Goal: Task Accomplishment & Management: Manage account settings

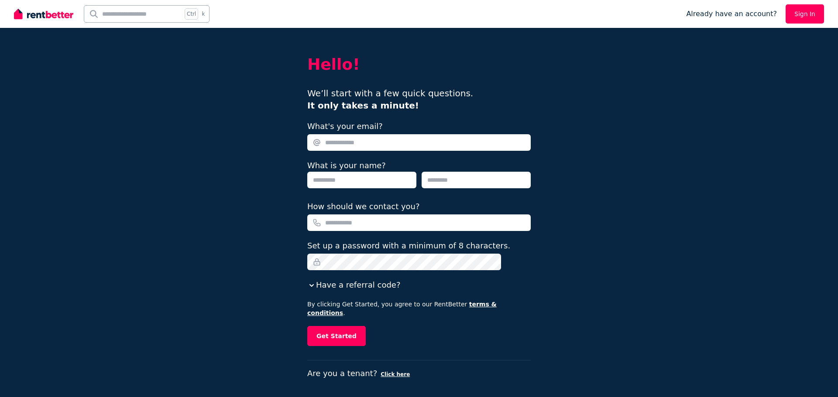
click at [352, 144] on input "What's your email?" at bounding box center [418, 142] width 223 height 17
type input "**********"
click at [333, 179] on input "text" at bounding box center [361, 180] width 109 height 17
type input "**********"
type input "********"
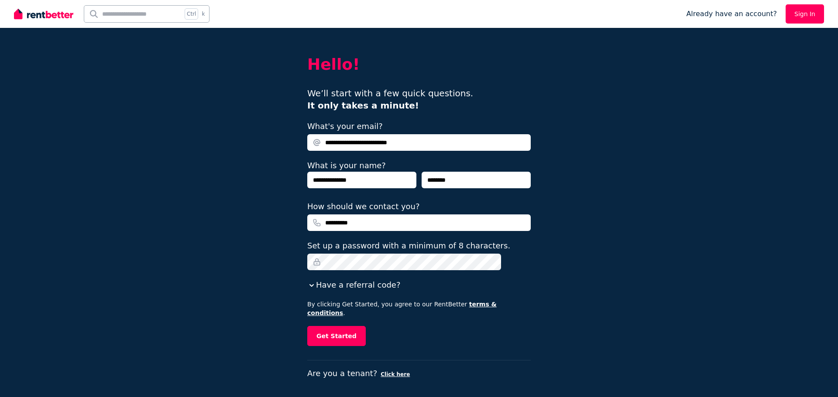
type input "**********"
click at [343, 286] on button "Have a referral code?" at bounding box center [353, 285] width 93 height 12
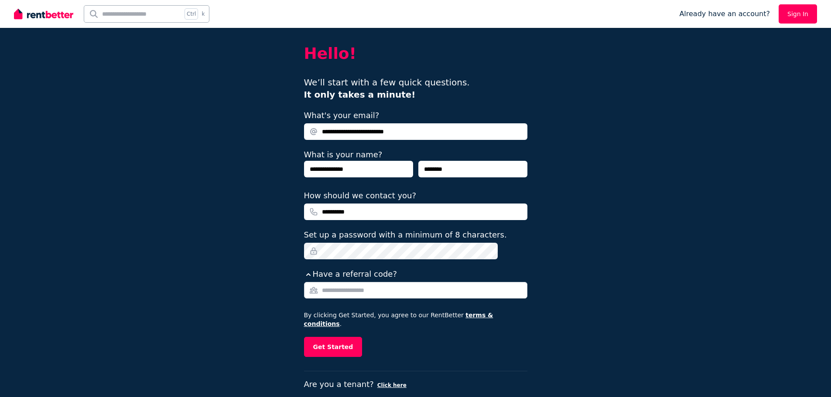
scroll to position [17, 0]
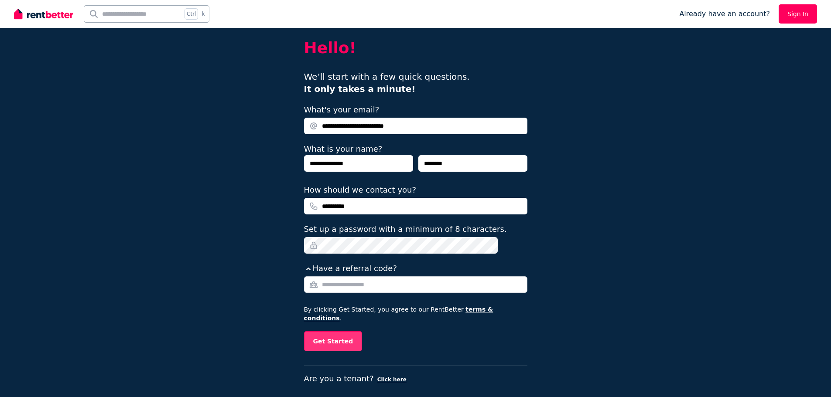
click at [335, 334] on button "Get Started" at bounding box center [333, 342] width 58 height 20
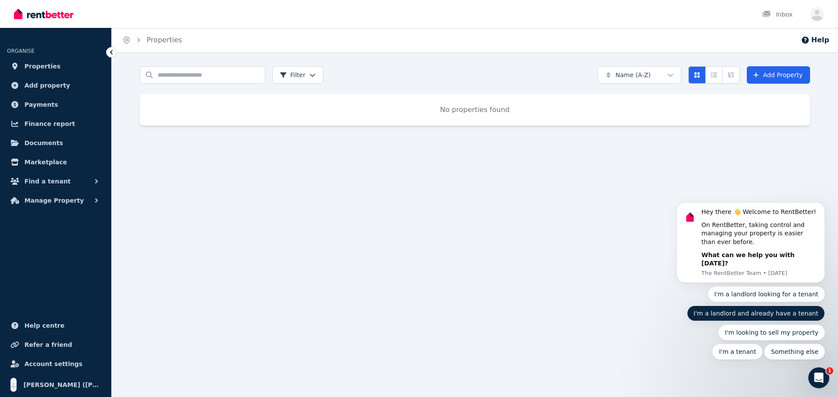
click at [724, 311] on button "I'm a landlord and already have a tenant" at bounding box center [756, 314] width 138 height 16
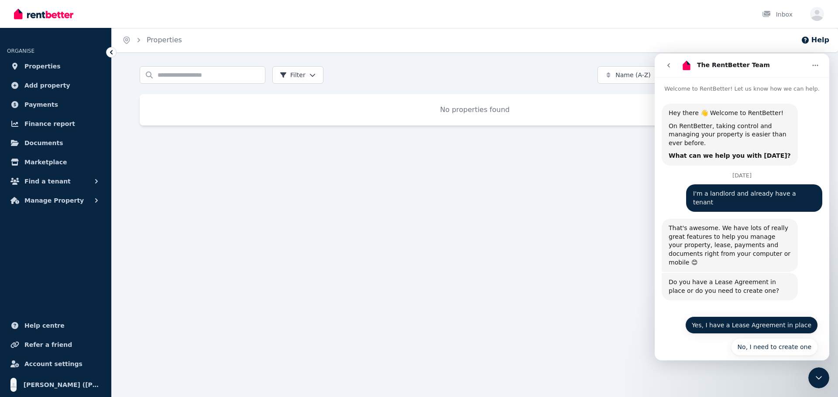
click at [726, 317] on button "Yes, I have a Lease Agreement in place" at bounding box center [751, 325] width 133 height 17
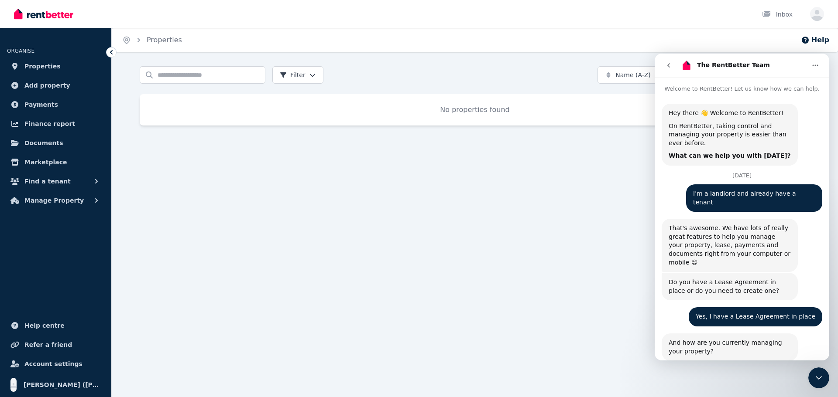
scroll to position [66, 0]
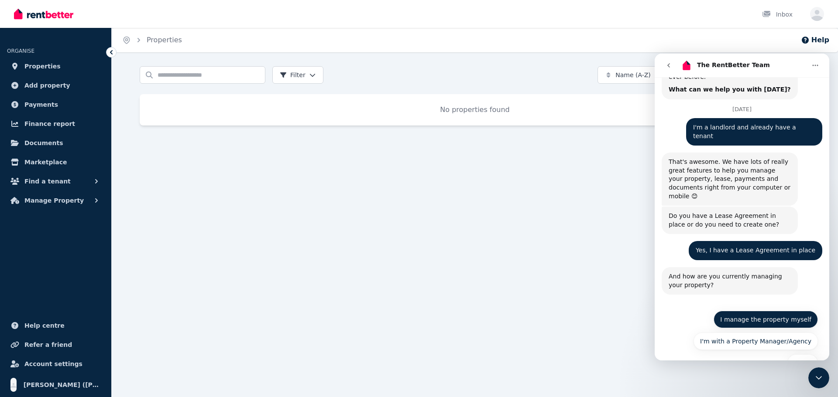
click at [746, 311] on button "I manage the property myself" at bounding box center [765, 319] width 104 height 17
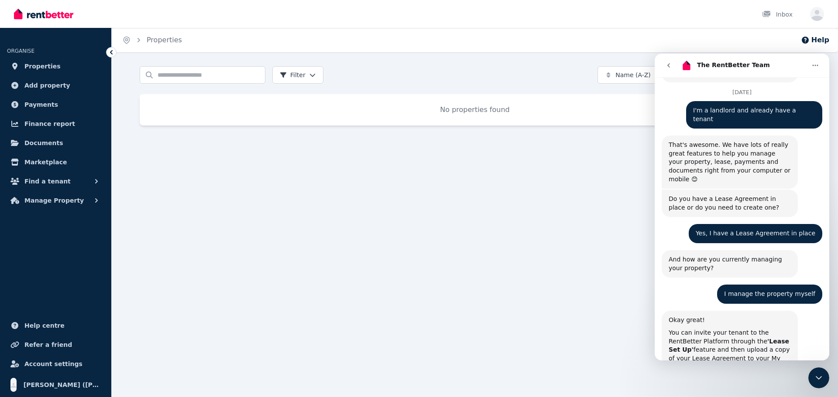
scroll to position [135, 0]
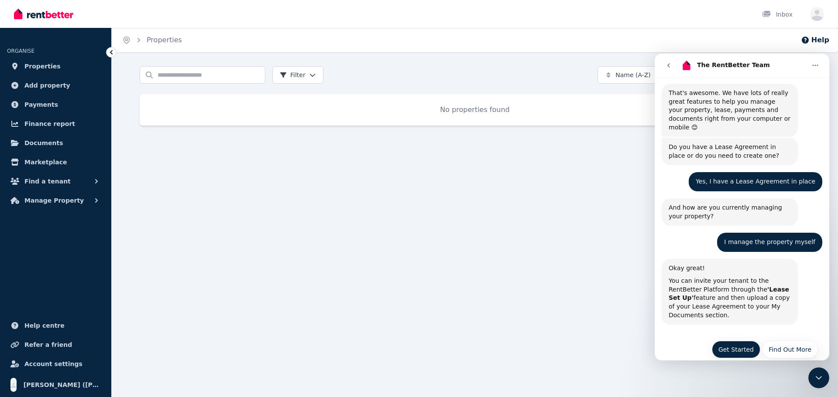
click at [726, 341] on button "Get Started" at bounding box center [735, 349] width 48 height 17
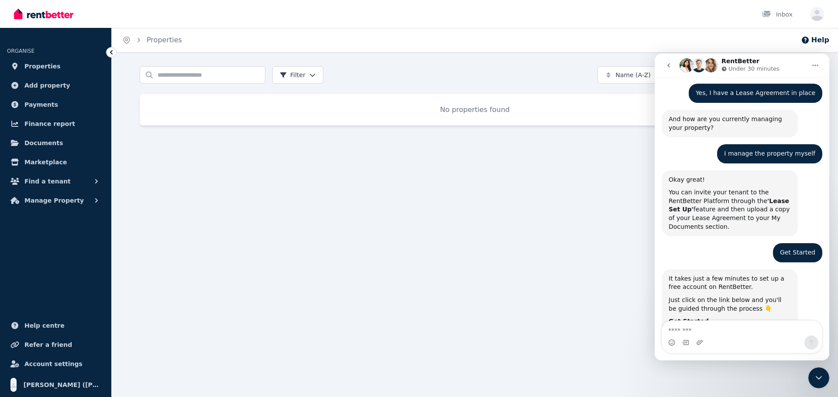
scroll to position [280, 0]
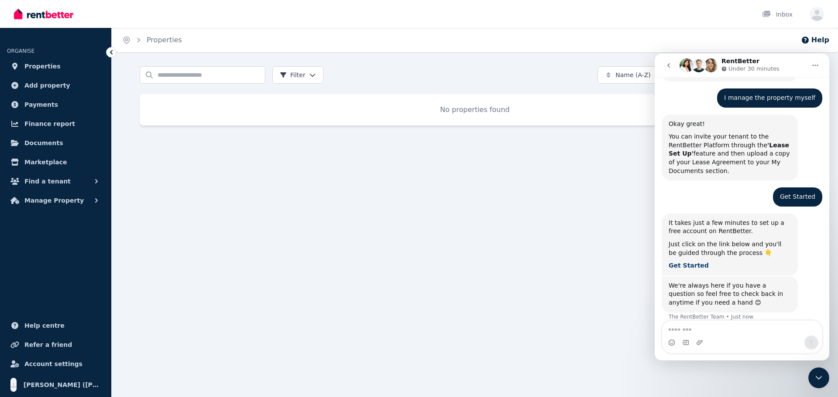
click at [687, 262] on b "Get Started" at bounding box center [688, 265] width 40 height 7
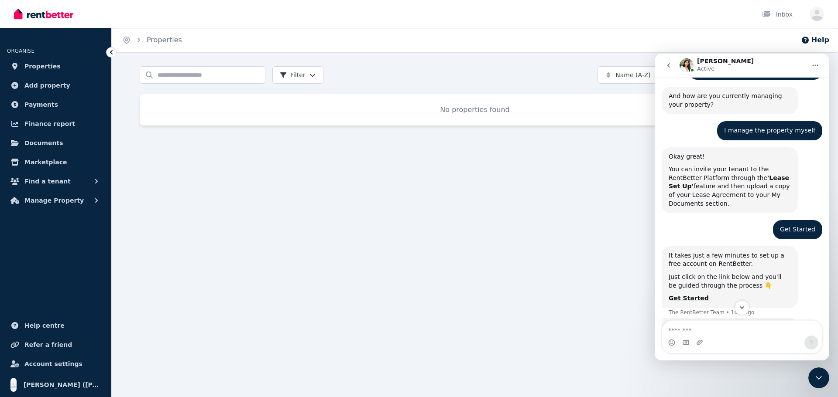
scroll to position [262, 0]
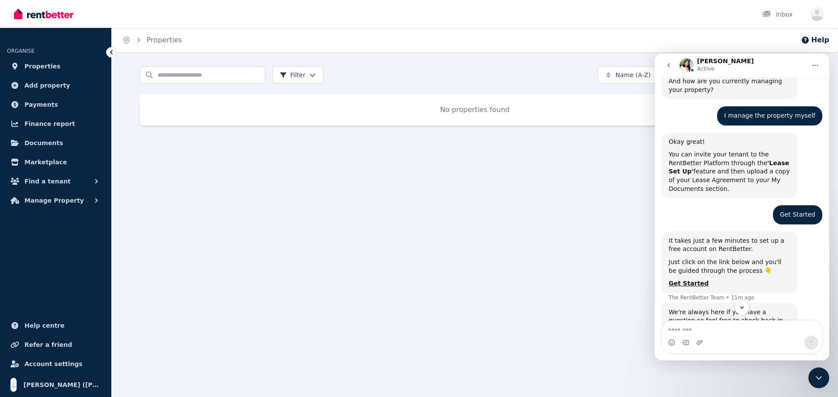
click at [798, 205] on div "Get Started [PERSON_NAME] • 11m ago" at bounding box center [797, 214] width 49 height 19
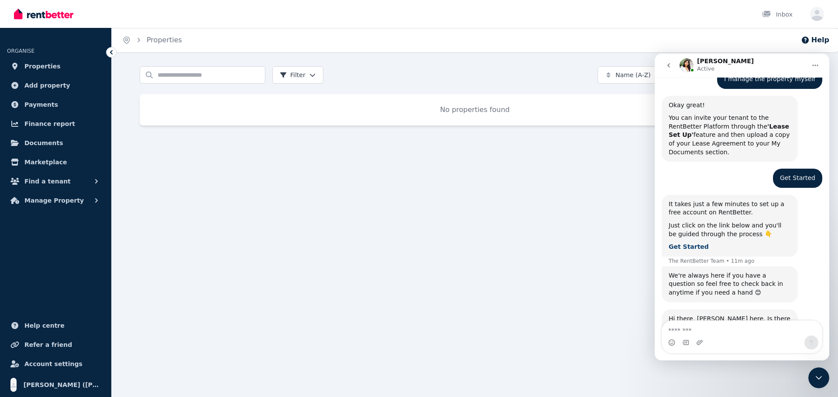
click at [689, 243] on b "Get Started" at bounding box center [688, 246] width 40 height 7
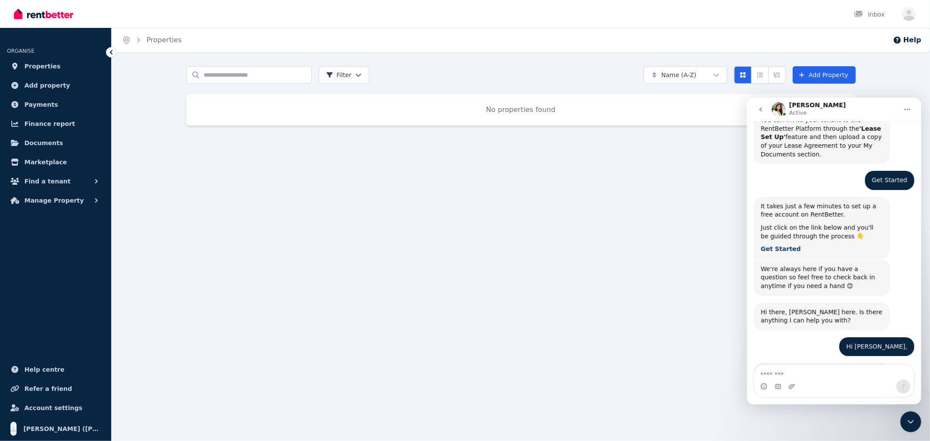
scroll to position [359, 0]
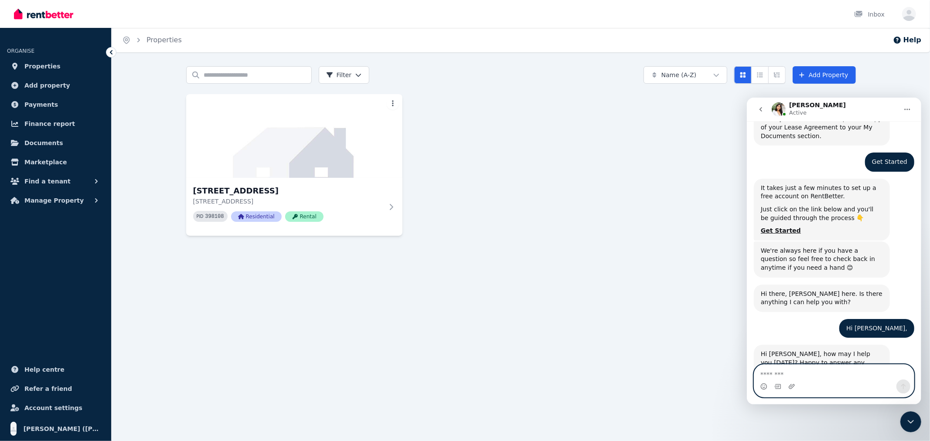
click at [766, 373] on textarea "Message…" at bounding box center [834, 372] width 160 height 15
paste textarea "**********"
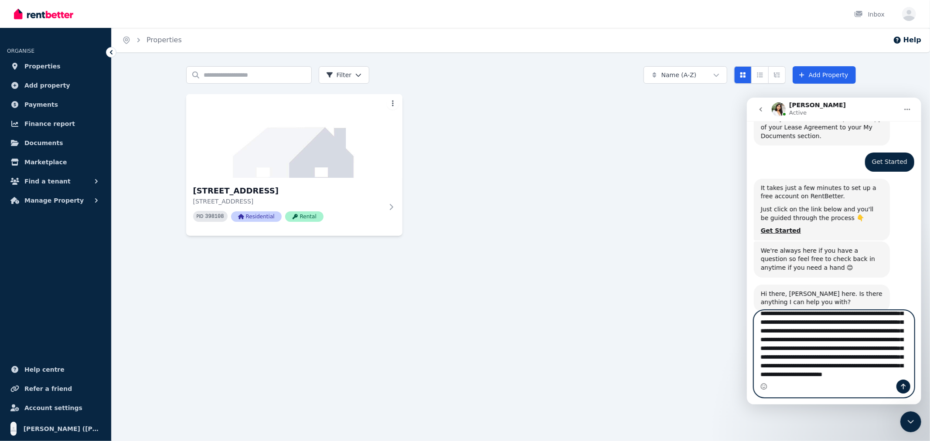
scroll to position [412, 0]
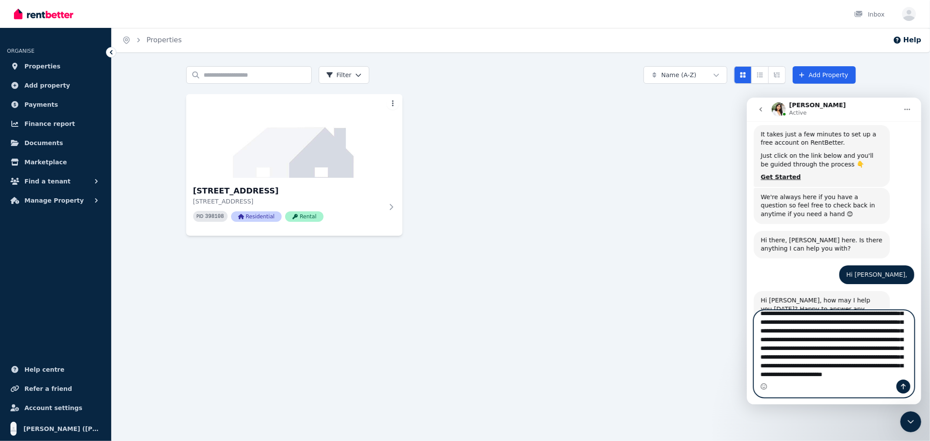
type textarea "**********"
click at [837, 389] on icon "Send a message…" at bounding box center [903, 386] width 7 height 7
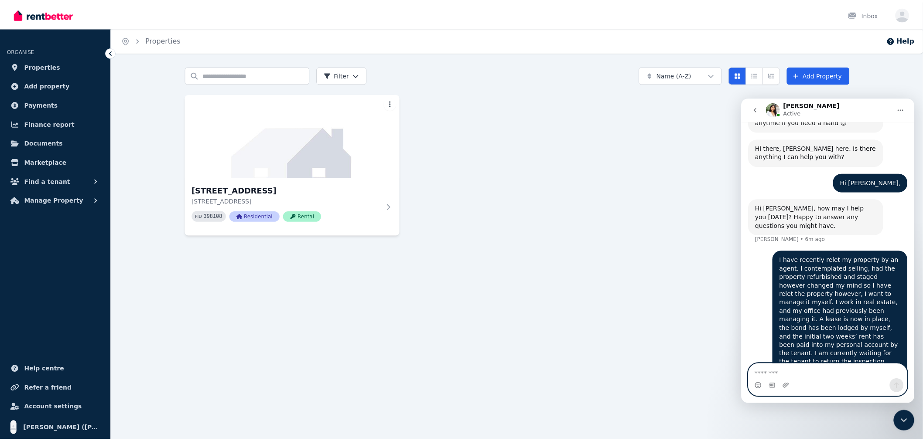
scroll to position [504, 0]
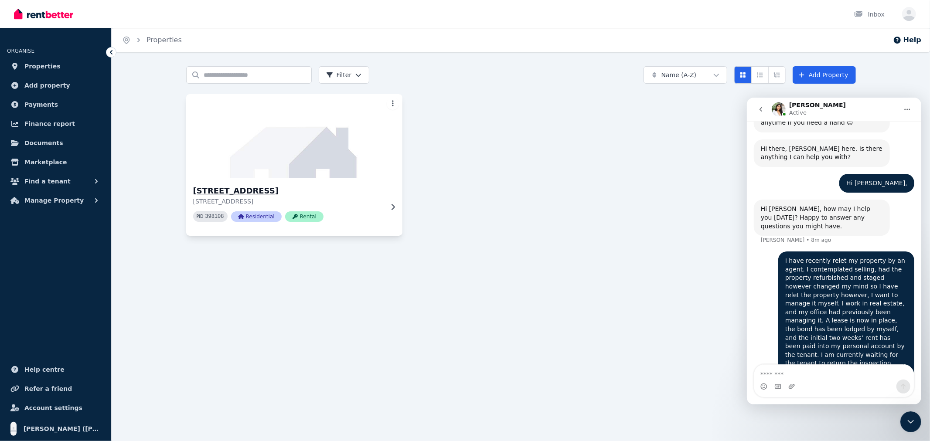
click at [358, 146] on img at bounding box center [294, 136] width 227 height 88
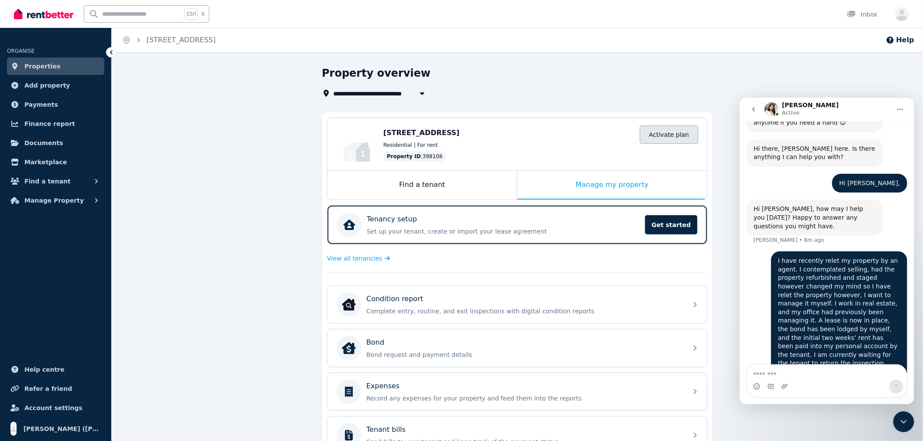
click at [669, 133] on link "Activate plan" at bounding box center [669, 135] width 58 height 18
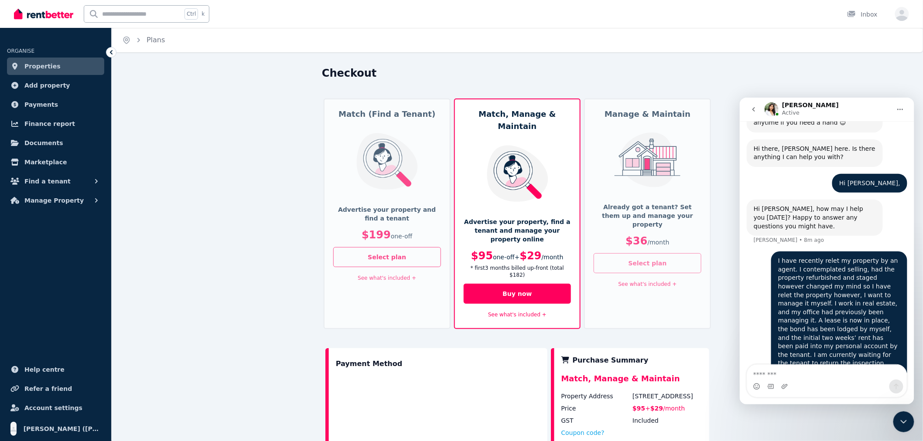
click at [650, 253] on button "Select plan" at bounding box center [648, 263] width 108 height 20
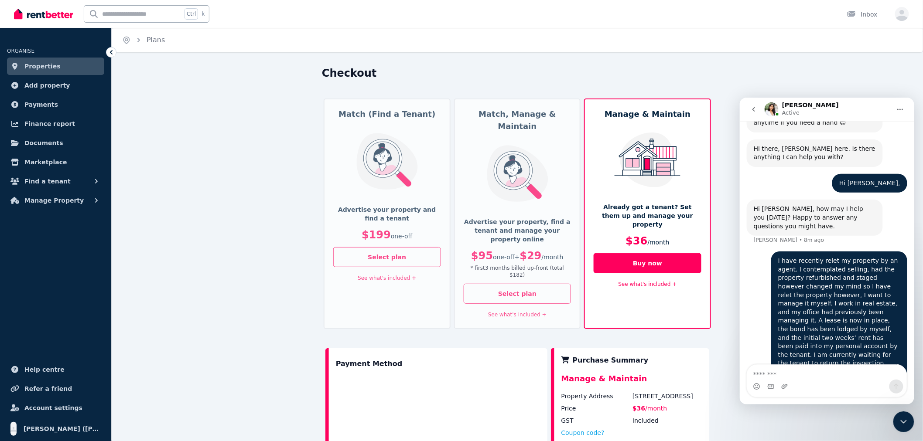
click at [643, 281] on link "See what's included +" at bounding box center [648, 284] width 58 height 6
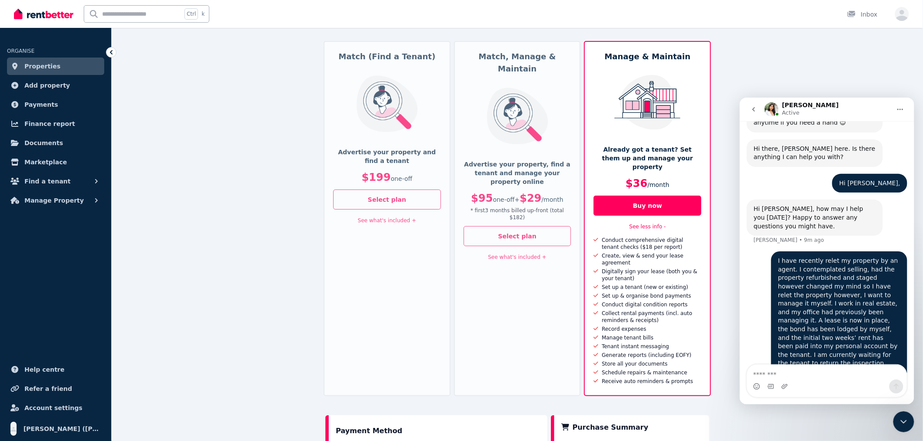
scroll to position [48, 0]
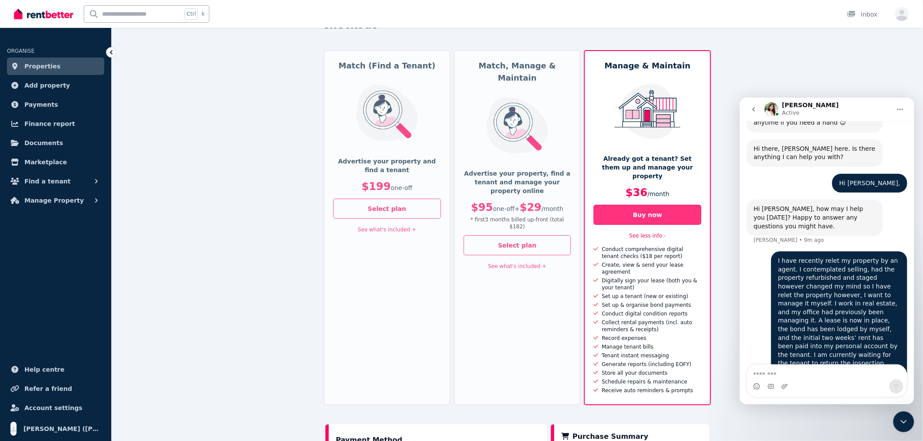
click at [612, 205] on button "Buy now" at bounding box center [648, 215] width 108 height 20
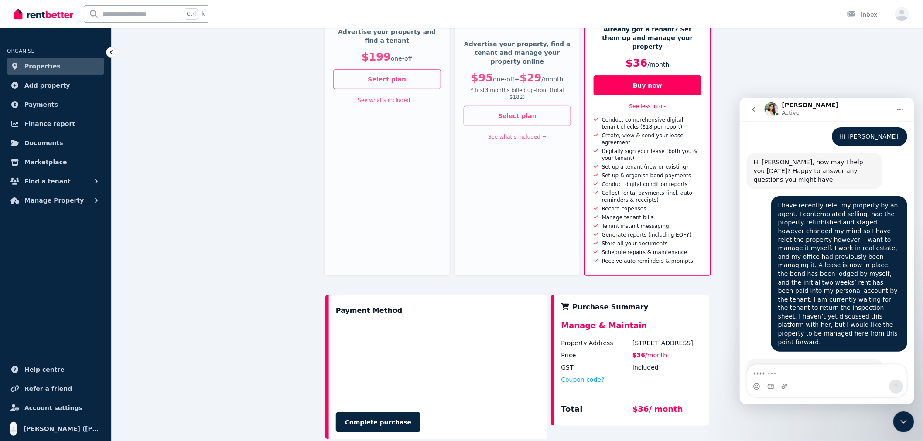
scroll to position [590, 0]
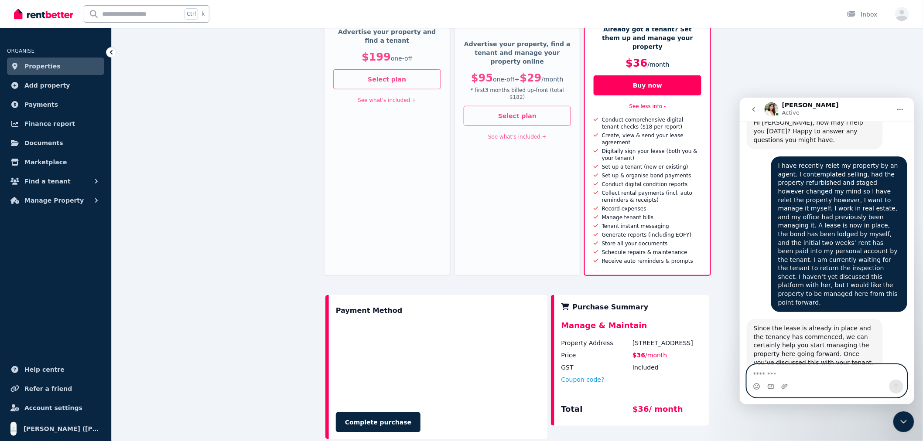
click at [770, 372] on textarea "Message…" at bounding box center [827, 372] width 160 height 15
drag, startPoint x: 807, startPoint y: 374, endPoint x: 881, endPoint y: 373, distance: 73.3
click at [837, 373] on textarea "**********" at bounding box center [827, 372] width 160 height 15
type textarea "**********"
click at [837, 386] on icon "Send a message…" at bounding box center [896, 386] width 7 height 7
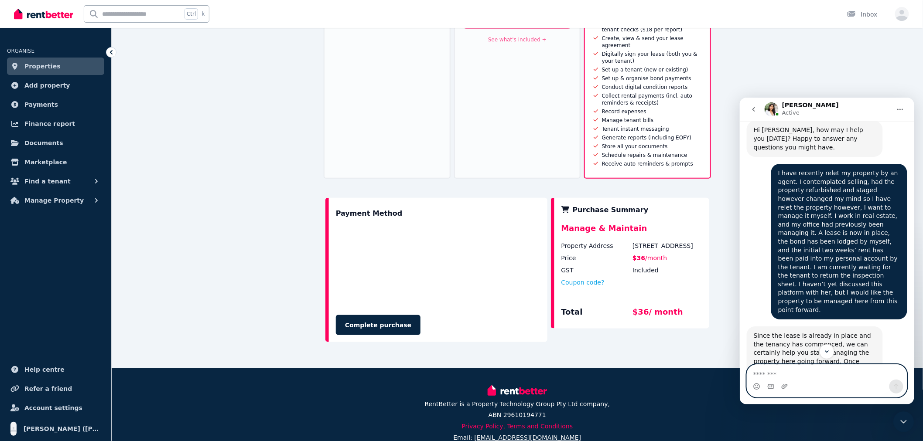
scroll to position [624, 0]
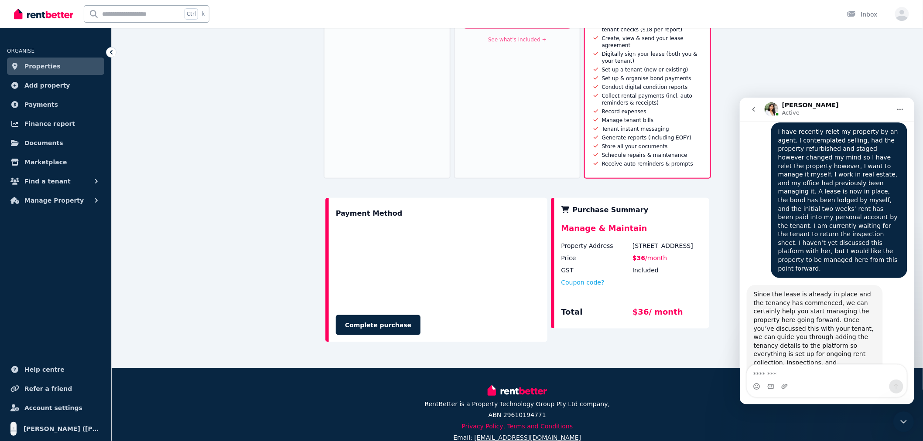
click at [768, 108] on img "Intercom messenger" at bounding box center [771, 109] width 14 height 14
click at [837, 108] on icon "Home" at bounding box center [899, 109] width 7 height 7
click at [834, 83] on div "Checkout Match (Find a Tenant) Advertise your property and find a tenant $199 o…" at bounding box center [517, 80] width 811 height 578
click at [369, 106] on div "Match (Find a Tenant) Advertise your property and find a tenant $199 one-off Se…" at bounding box center [387, 1] width 127 height 356
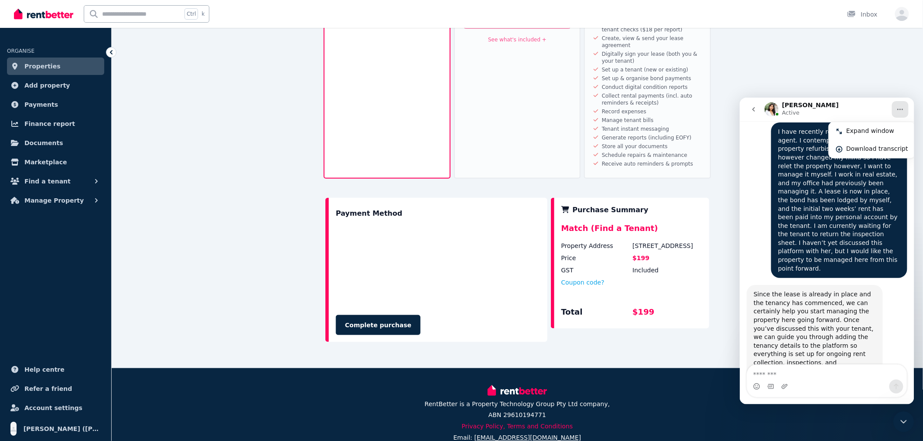
click at [291, 107] on div "Checkout Match (Find a Tenant) Advertise your property and find a tenant $199 o…" at bounding box center [517, 80] width 811 height 578
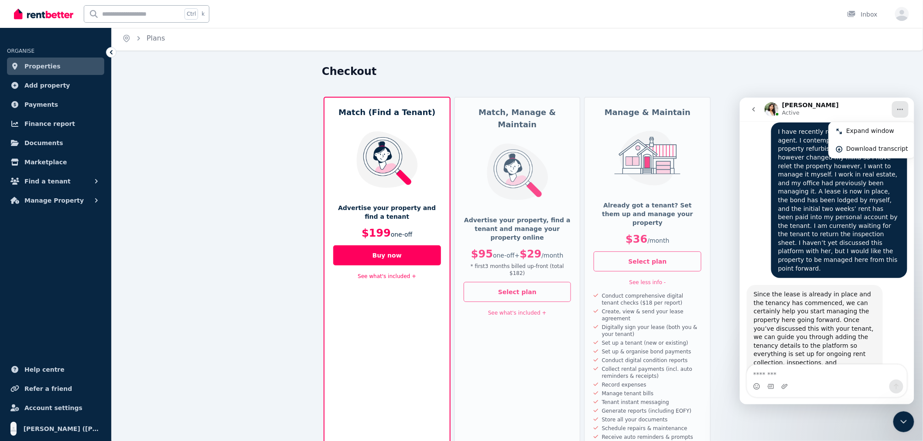
scroll to position [0, 0]
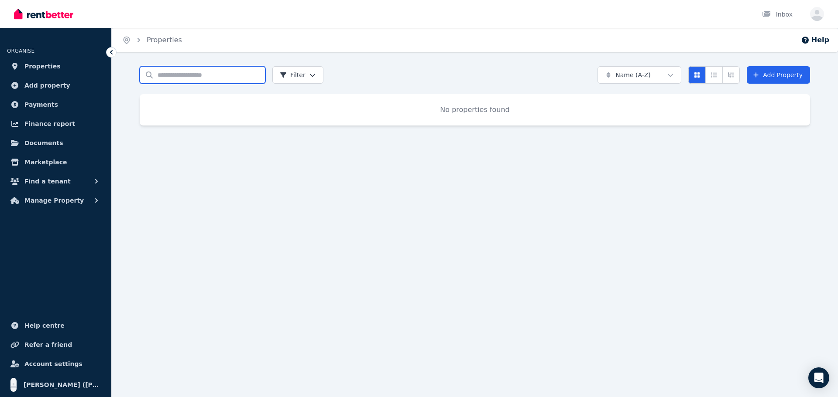
click at [253, 78] on input "Search properties" at bounding box center [203, 74] width 126 height 17
click at [255, 111] on p "No properties found" at bounding box center [474, 110] width 649 height 10
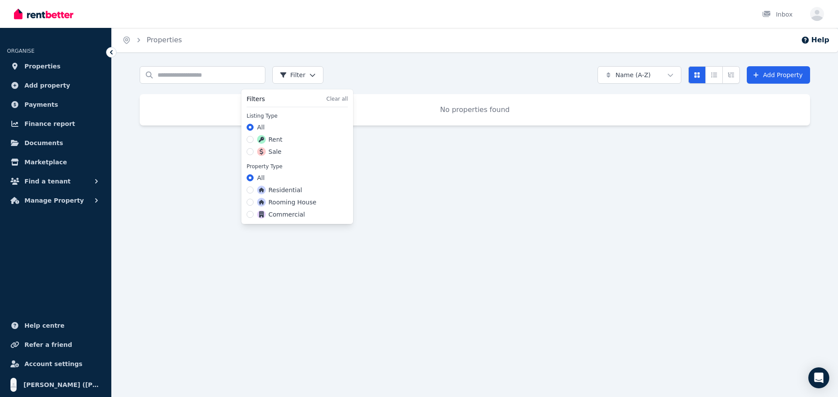
click at [311, 72] on html "Open main menu Inbox Open user menu ORGANISE Properties Add property Payments F…" at bounding box center [419, 198] width 838 height 397
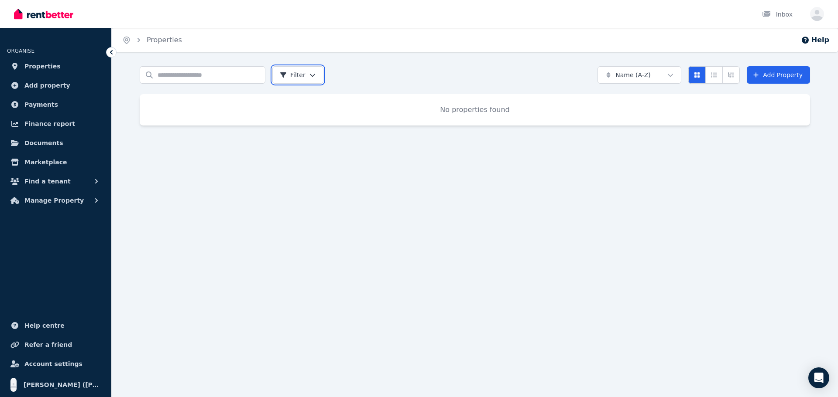
click at [311, 72] on html "Open main menu Inbox Open user menu ORGANISE Properties Add property Payments F…" at bounding box center [419, 198] width 838 height 397
click at [759, 74] on icon at bounding box center [755, 75] width 7 height 6
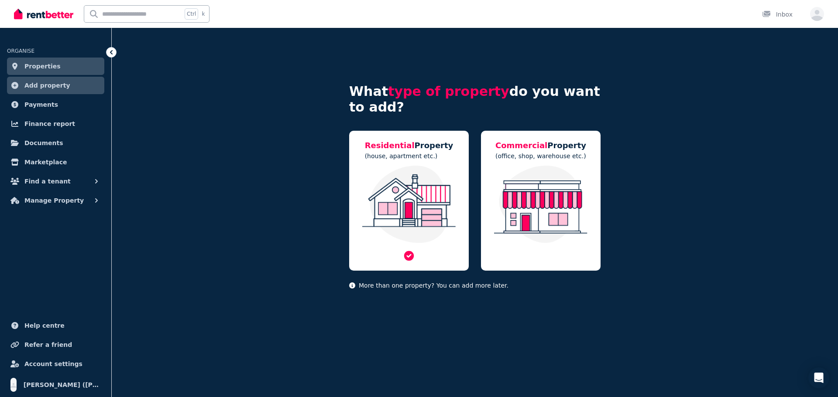
click at [408, 192] on img at bounding box center [409, 205] width 102 height 78
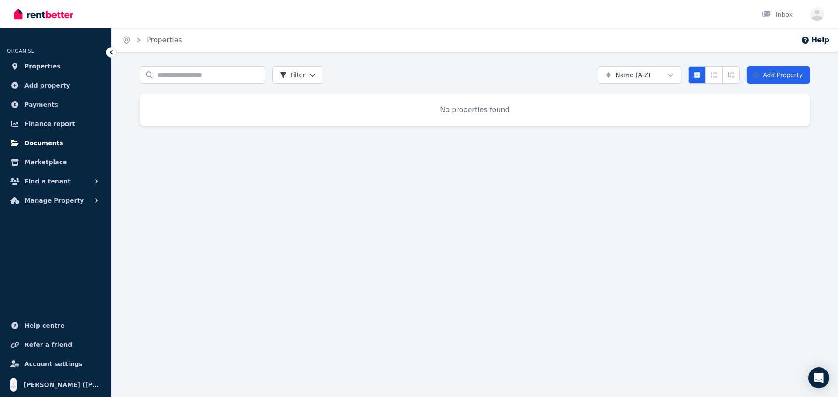
click at [41, 146] on span "Documents" at bounding box center [43, 143] width 39 height 10
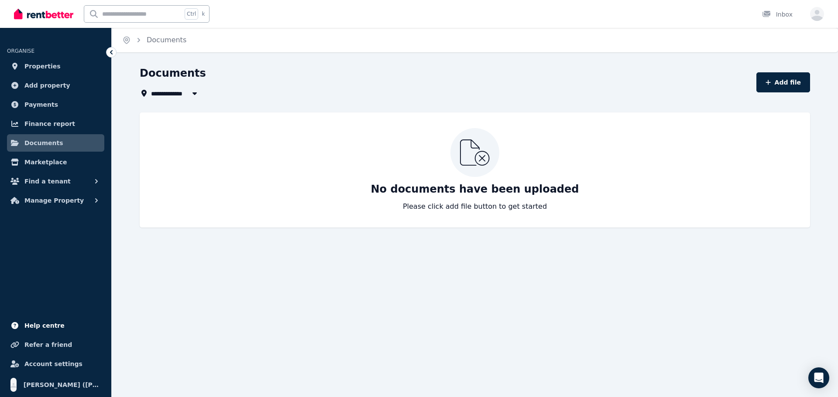
click at [44, 322] on span "Help centre" at bounding box center [44, 326] width 40 height 10
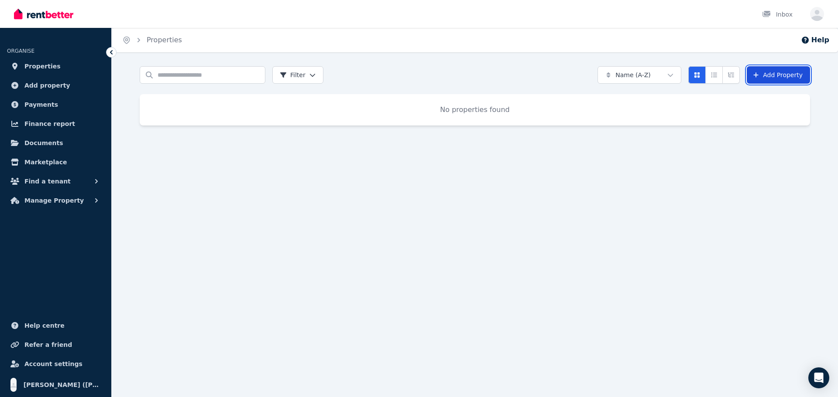
click at [763, 72] on link "Add Property" at bounding box center [777, 74] width 63 height 17
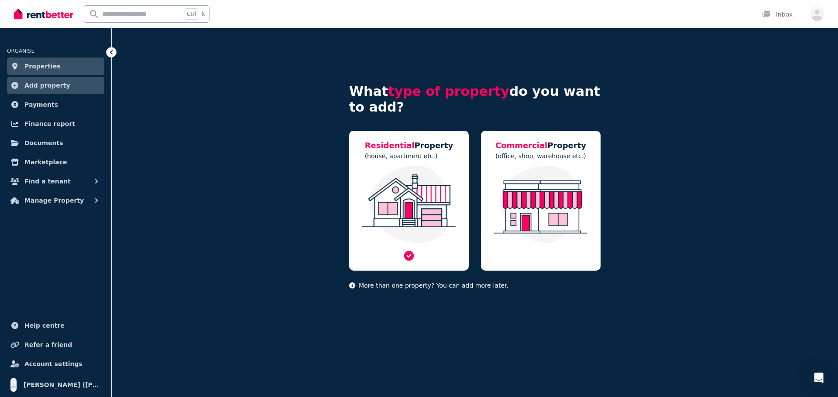
click at [400, 202] on img at bounding box center [409, 205] width 102 height 78
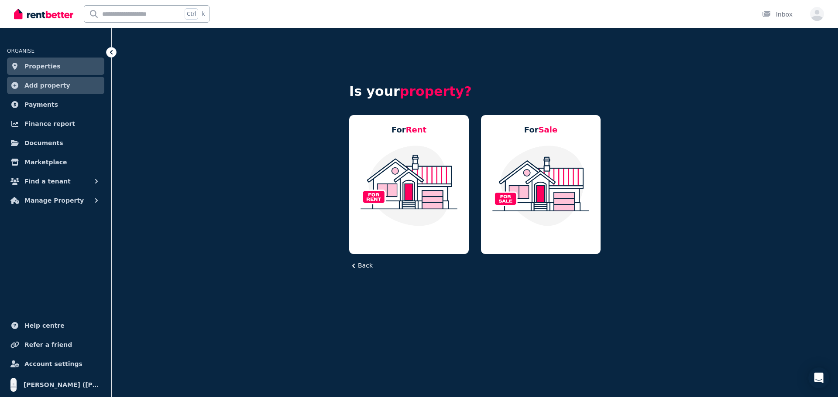
click at [400, 202] on img at bounding box center [409, 186] width 102 height 82
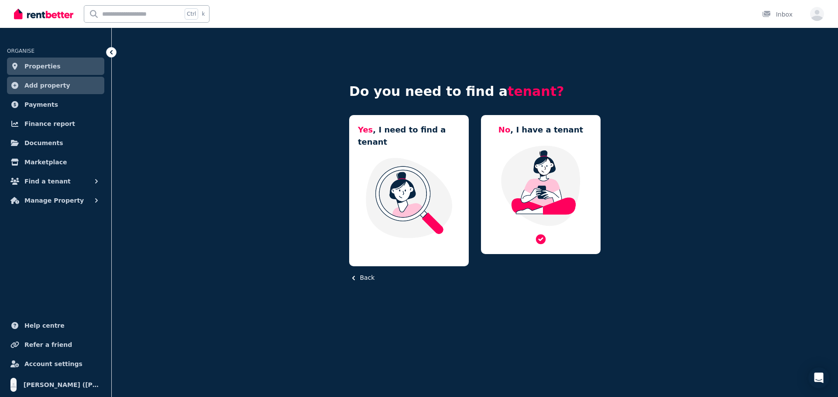
click at [536, 188] on img at bounding box center [540, 186] width 102 height 82
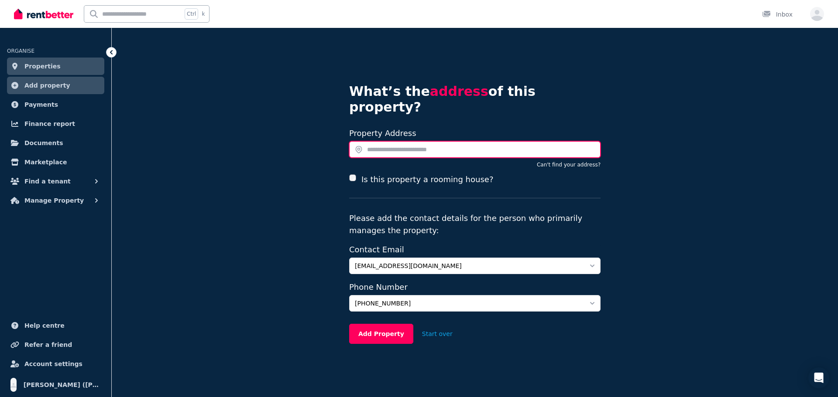
click at [379, 141] on input "text" at bounding box center [474, 149] width 251 height 17
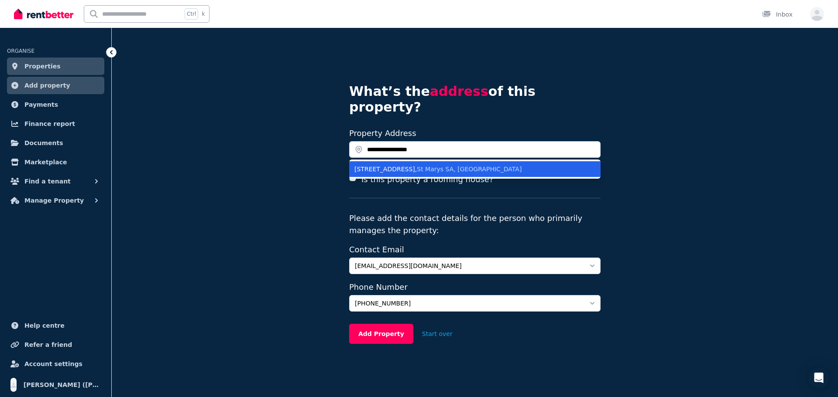
click at [394, 165] on div "unit 56/2 Ayliffes Road , St Marys SA, Australia" at bounding box center [469, 169] width 230 height 9
type input "**********"
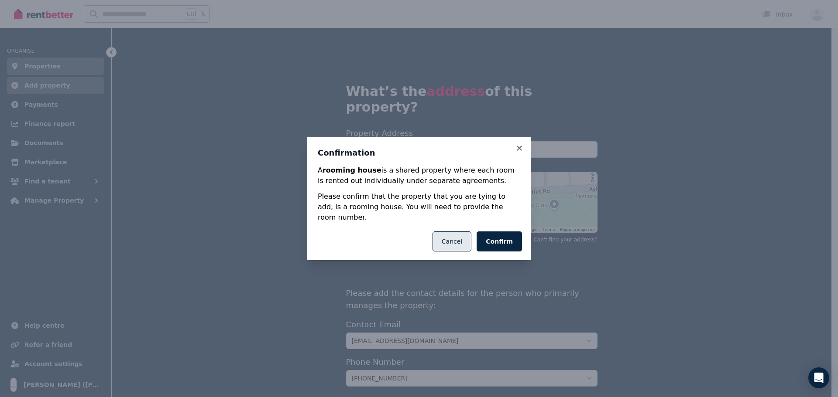
click at [470, 238] on button "Cancel" at bounding box center [451, 242] width 39 height 20
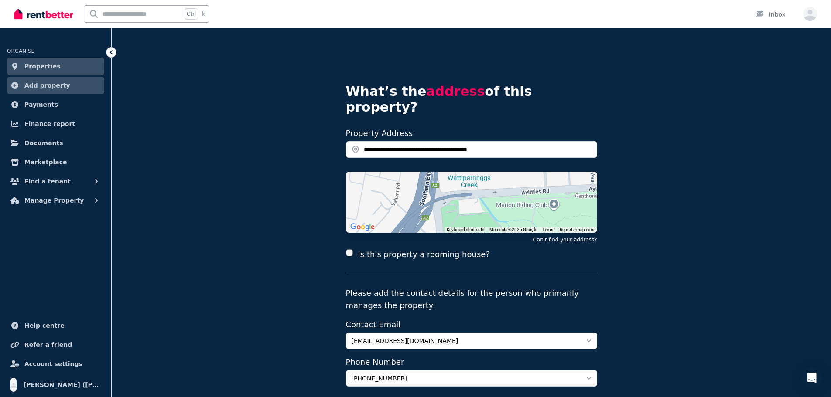
click at [425, 250] on div "Is this property a rooming house?" at bounding box center [471, 261] width 251 height 25
click at [415, 253] on div "Is this property a rooming house?" at bounding box center [471, 261] width 251 height 25
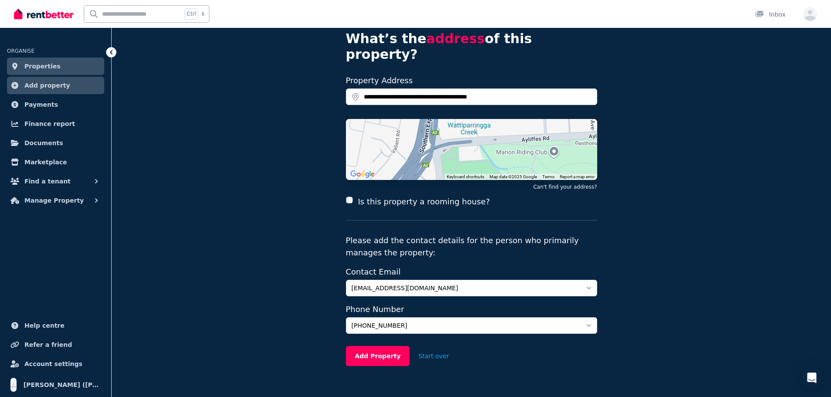
scroll to position [55, 0]
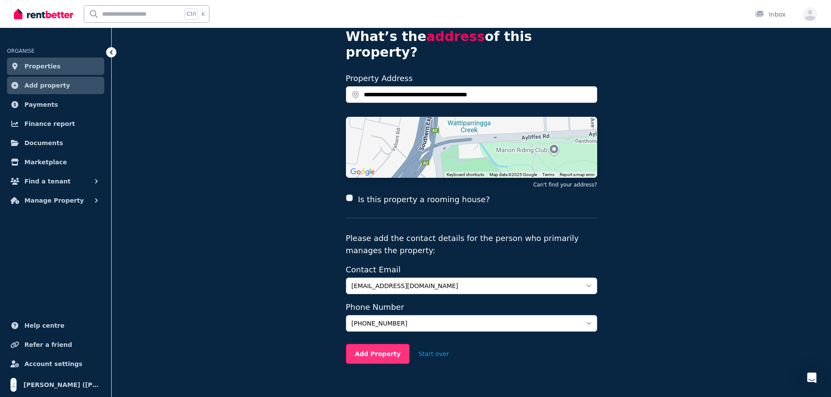
click at [382, 344] on button "Add Property" at bounding box center [378, 354] width 64 height 20
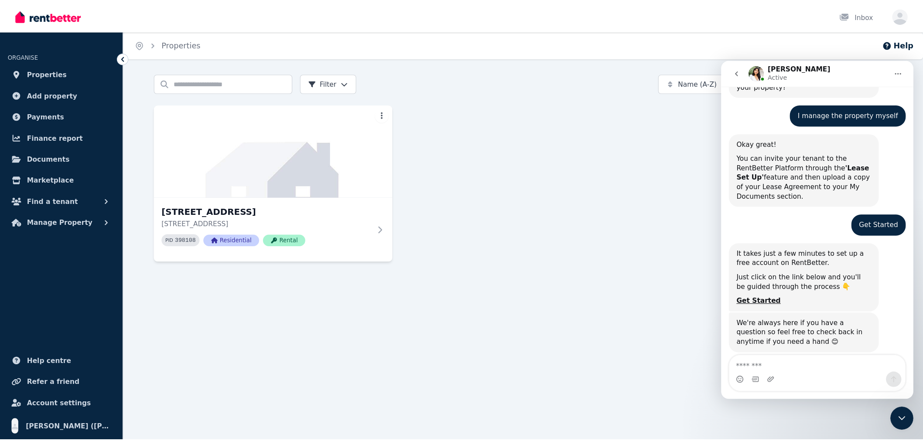
scroll to position [290, 0]
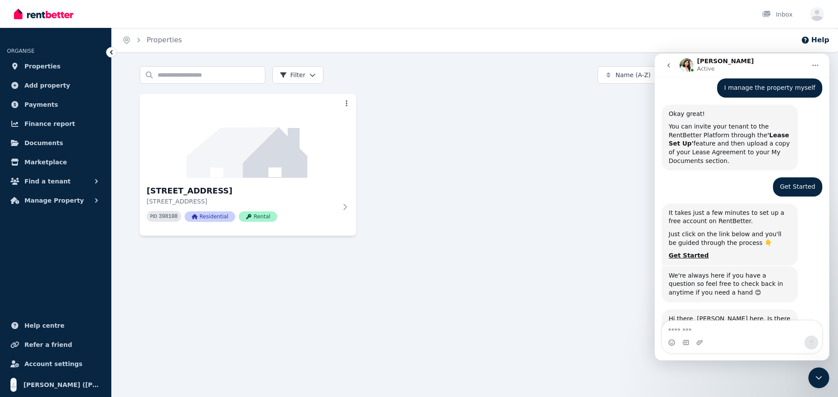
click at [790, 183] on div "Get Started" at bounding box center [797, 187] width 35 height 9
click at [188, 166] on img at bounding box center [247, 136] width 227 height 88
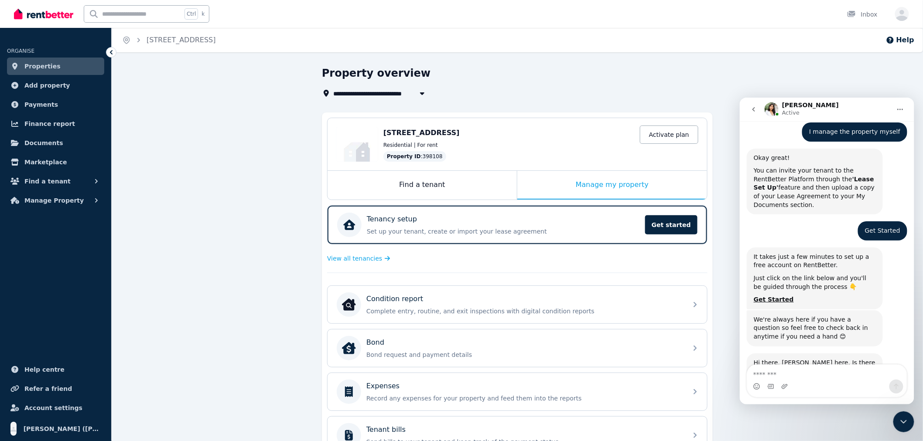
scroll to position [290, 0]
click at [611, 190] on div "Manage my property" at bounding box center [612, 185] width 190 height 29
click at [680, 221] on span "Get started" at bounding box center [671, 224] width 52 height 19
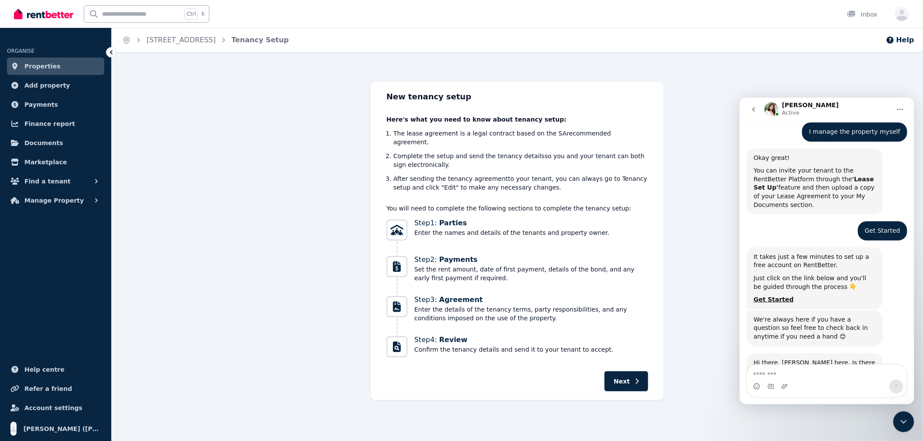
click at [325, 150] on div "New tenancy setup Here's what you need to know about tenancy setup: The lease a…" at bounding box center [517, 241] width 811 height 318
click at [112, 51] on icon at bounding box center [111, 52] width 3 height 4
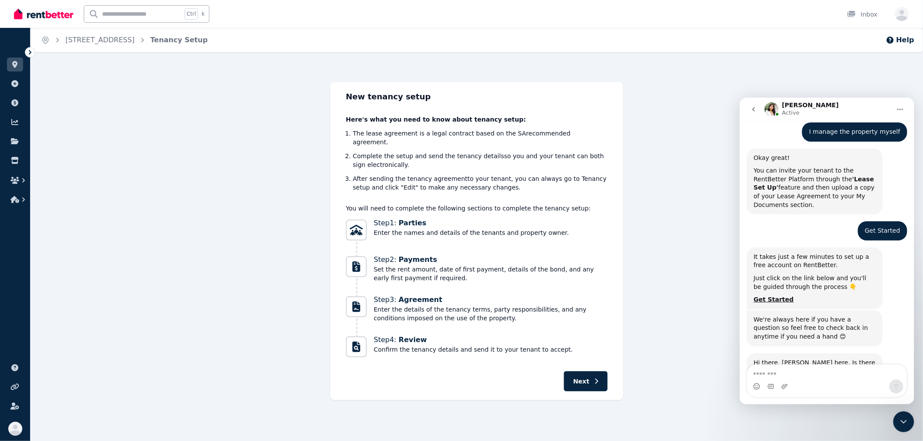
click at [27, 52] on icon at bounding box center [30, 52] width 9 height 9
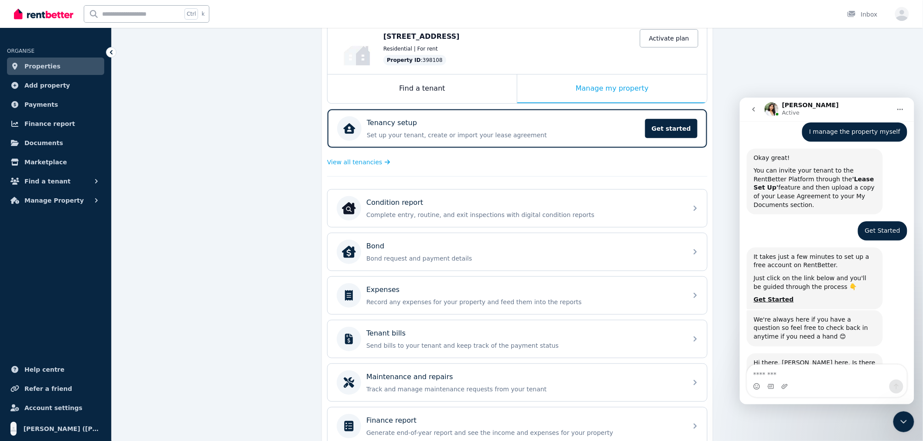
scroll to position [97, 0]
click at [442, 211] on p "Complete entry, routine, and exit inspections with digital condition reports" at bounding box center [524, 214] width 316 height 9
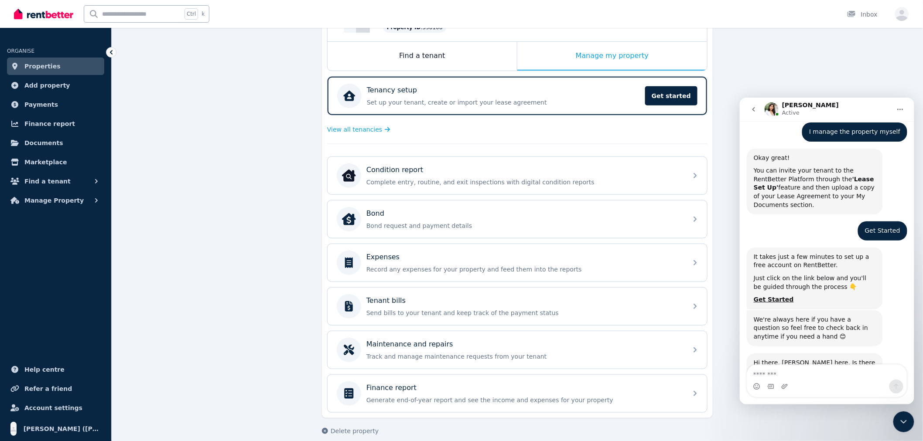
scroll to position [138, 0]
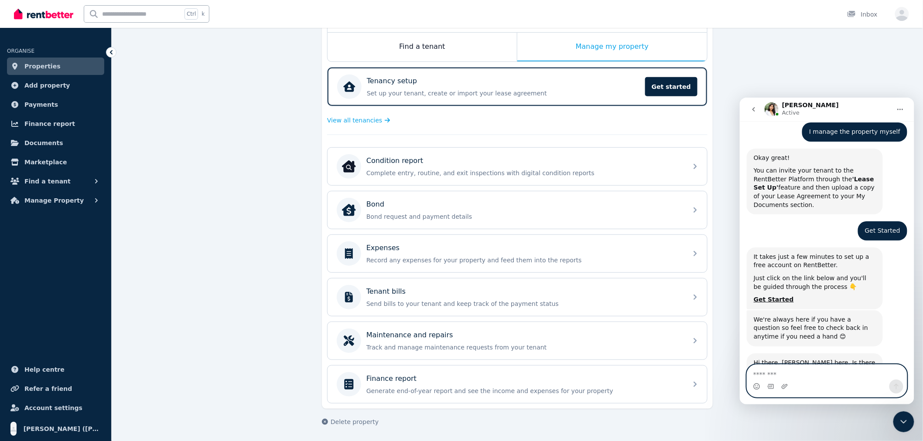
click at [763, 375] on textarea "Message…" at bounding box center [827, 372] width 160 height 15
type textarea "**********"
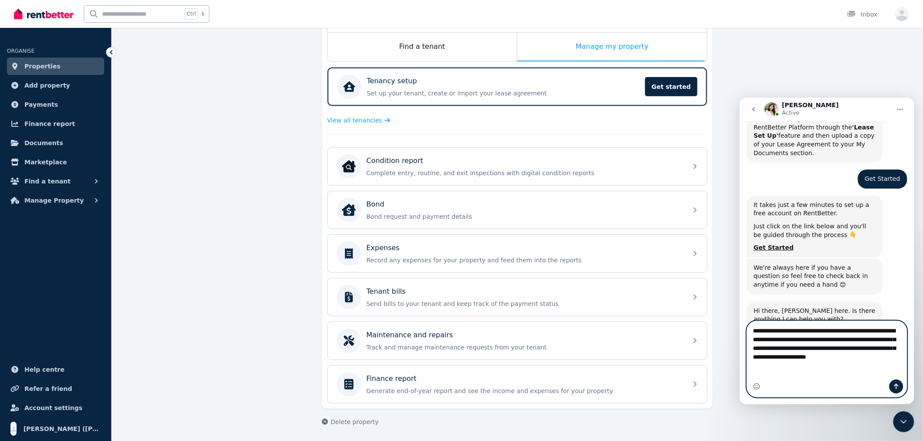
scroll to position [350, 0]
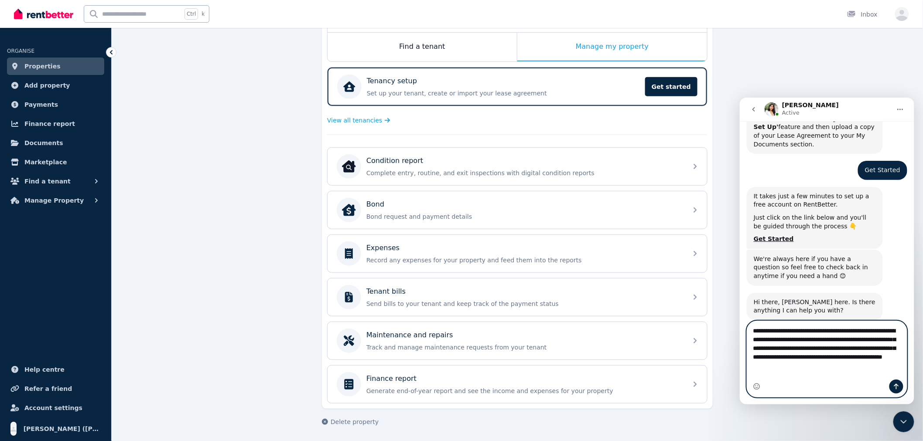
drag, startPoint x: 884, startPoint y: 375, endPoint x: 745, endPoint y: 338, distance: 144.0
click at [745, 338] on div "**********" at bounding box center [826, 359] width 174 height 77
drag, startPoint x: 869, startPoint y: 379, endPoint x: 745, endPoint y: 347, distance: 128.4
click at [745, 347] on div "**********" at bounding box center [826, 359] width 174 height 77
click at [837, 371] on textarea "**********" at bounding box center [827, 346] width 160 height 50
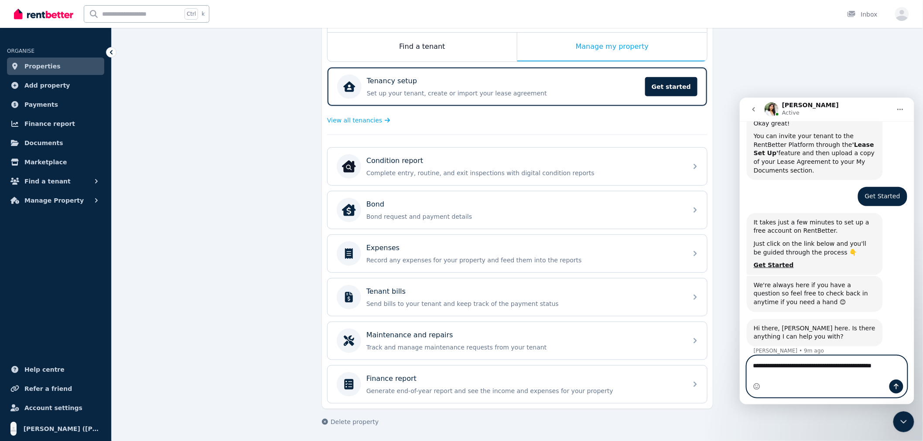
scroll to position [315, 0]
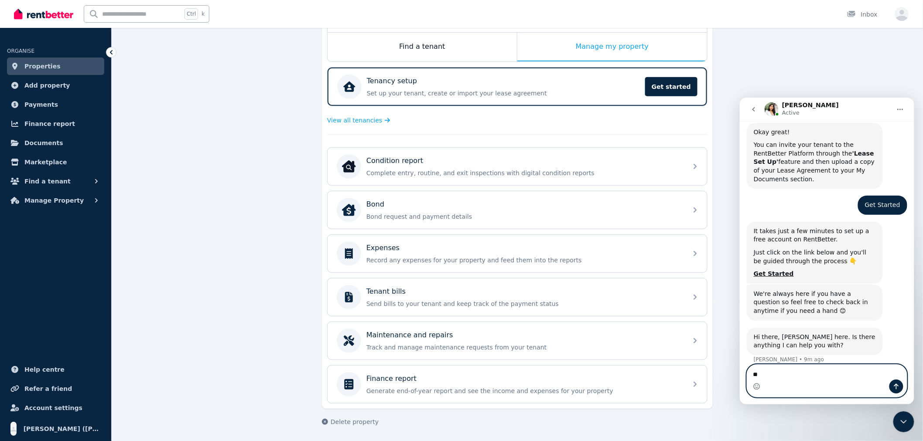
type textarea "*"
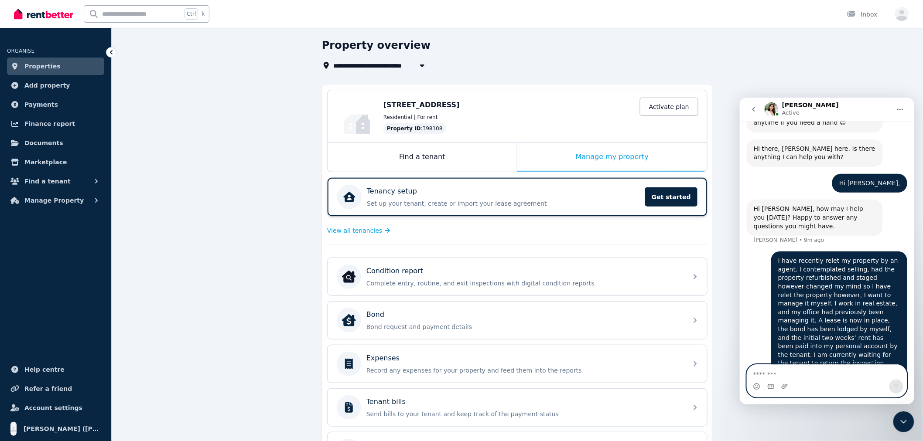
scroll to position [0, 0]
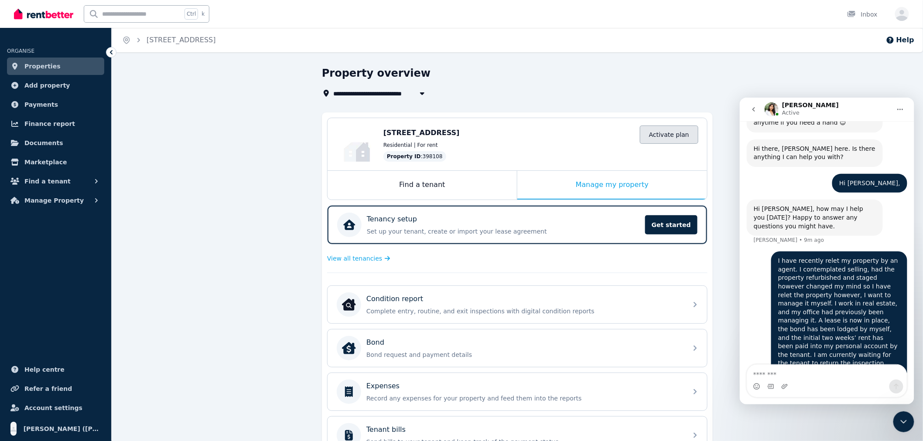
click at [661, 135] on link "Activate plan" at bounding box center [669, 135] width 58 height 18
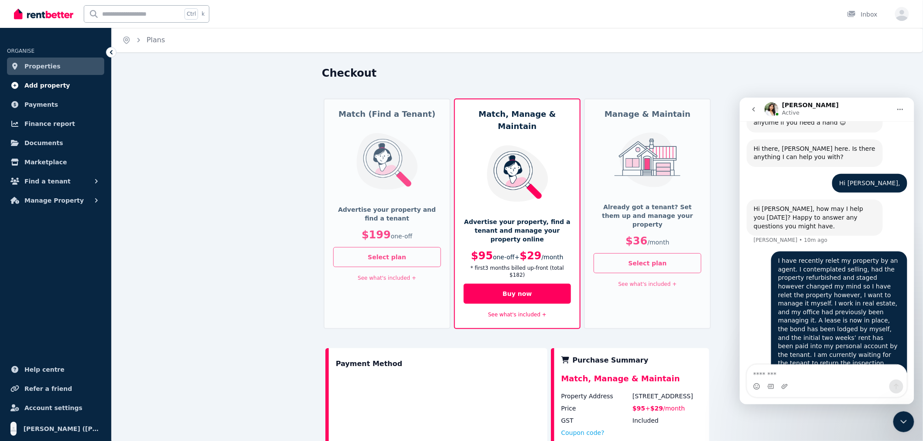
click at [41, 88] on span "Add property" at bounding box center [47, 85] width 46 height 10
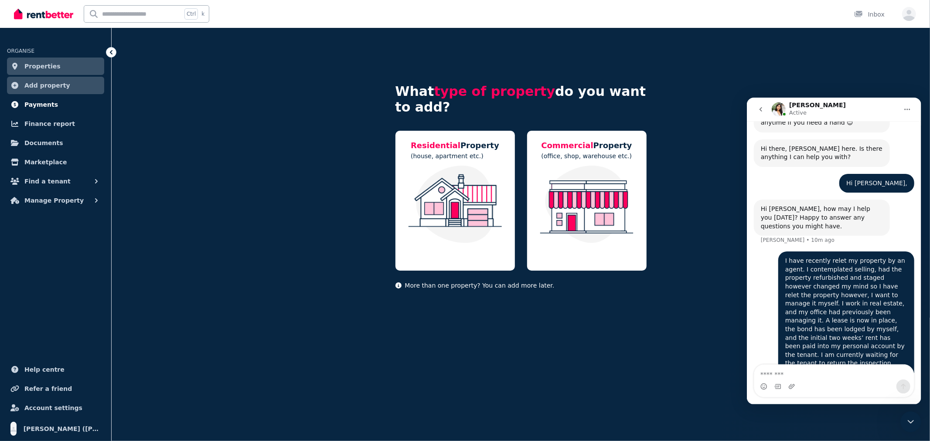
click at [41, 105] on span "Payments" at bounding box center [41, 104] width 34 height 10
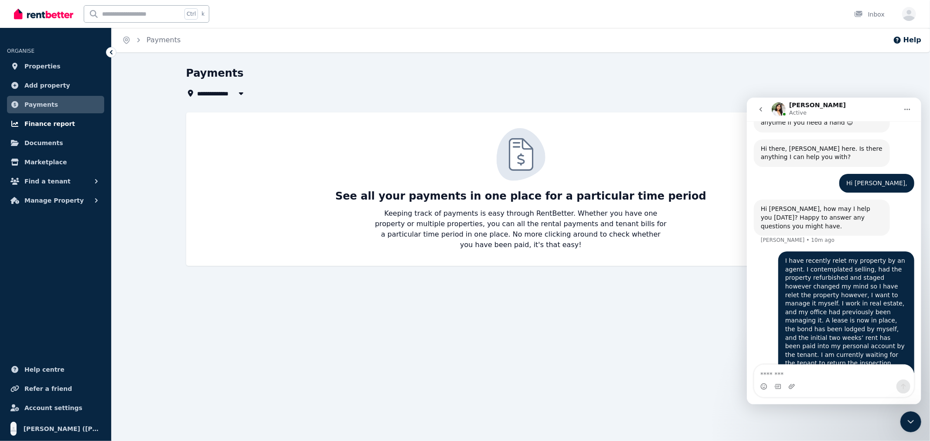
click at [41, 121] on span "Finance report" at bounding box center [49, 124] width 51 height 10
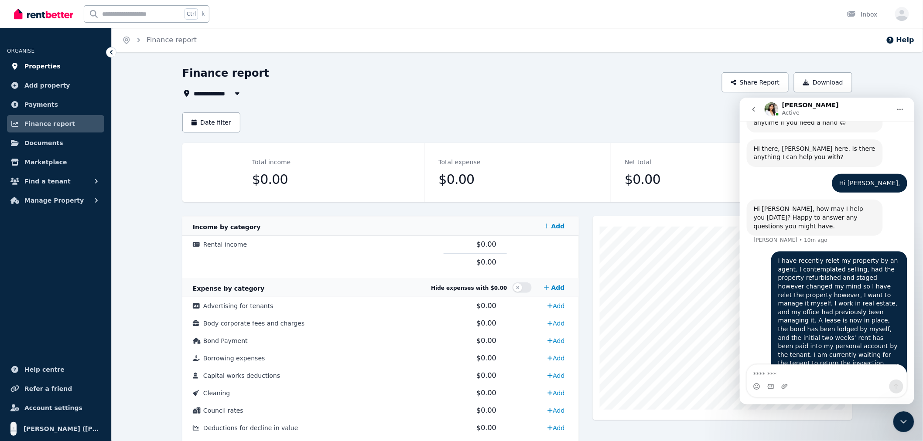
click at [40, 67] on span "Properties" at bounding box center [42, 66] width 36 height 10
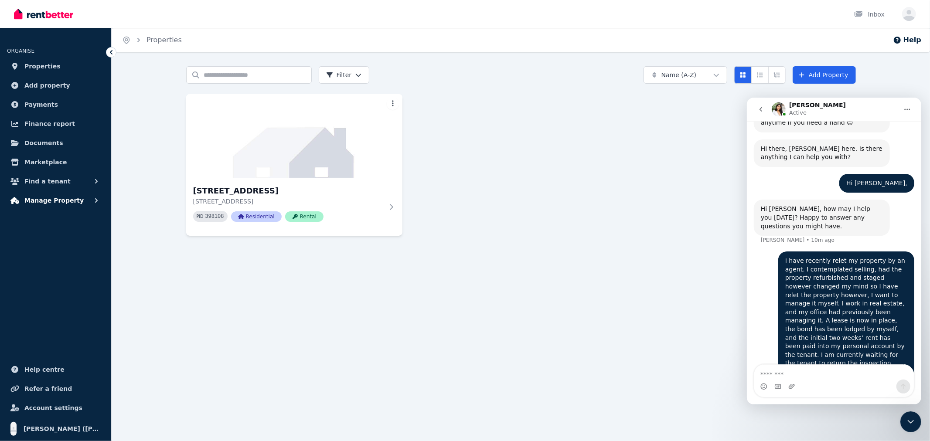
click at [43, 201] on span "Manage Property" at bounding box center [53, 200] width 59 height 10
